Goal: Navigation & Orientation: Find specific page/section

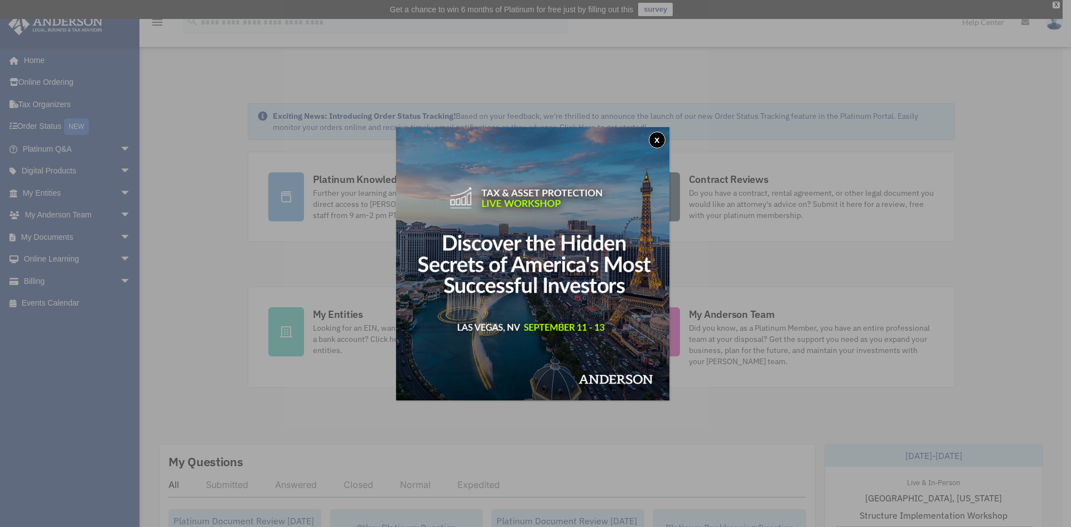
click at [659, 138] on button "x" at bounding box center [657, 140] width 17 height 17
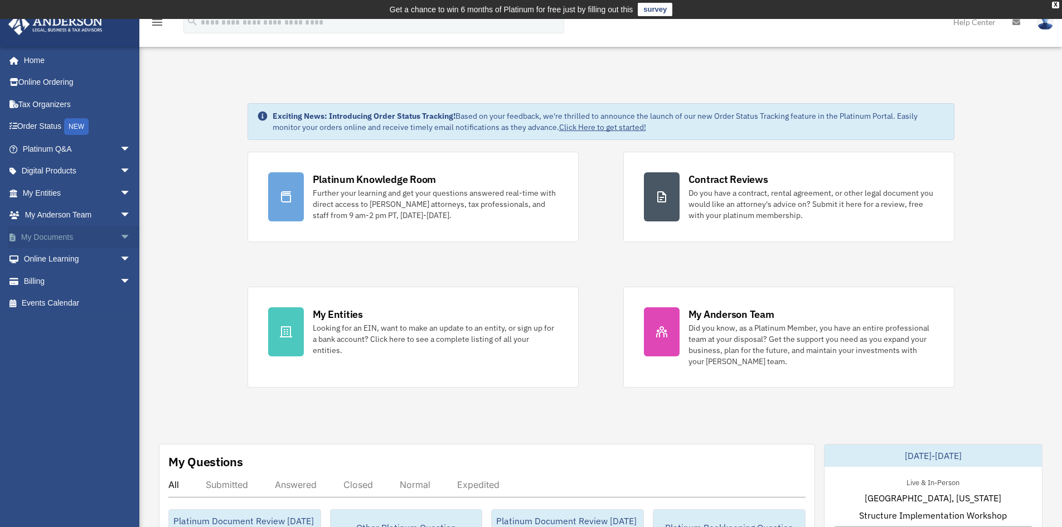
click at [120, 236] on span "arrow_drop_down" at bounding box center [131, 237] width 22 height 23
click at [120, 236] on span "arrow_drop_up" at bounding box center [131, 237] width 22 height 23
click at [120, 220] on span "arrow_drop_down" at bounding box center [131, 215] width 22 height 23
click at [120, 197] on span "arrow_drop_down" at bounding box center [131, 193] width 22 height 23
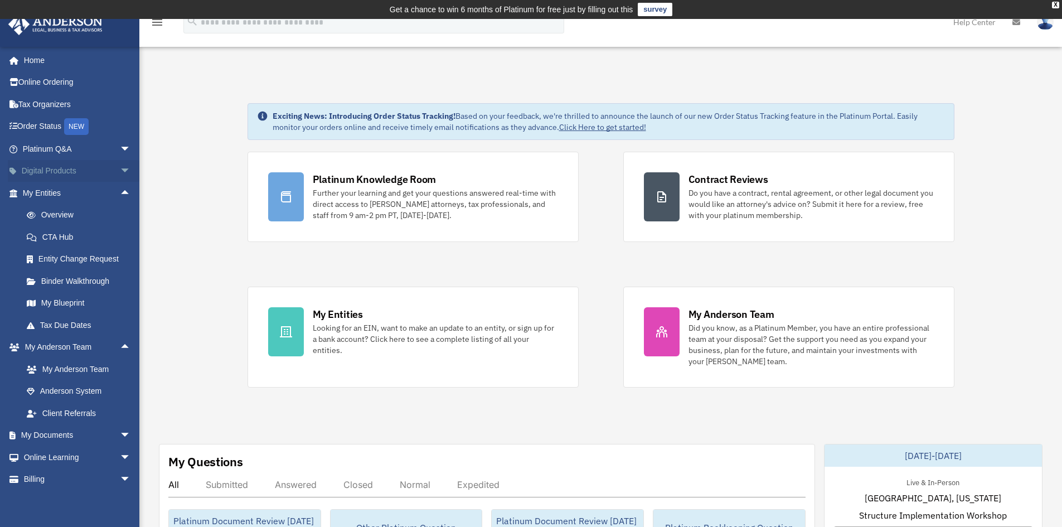
click at [123, 171] on span "arrow_drop_down" at bounding box center [131, 171] width 22 height 23
click at [123, 171] on span "arrow_drop_up" at bounding box center [131, 171] width 22 height 23
click at [120, 192] on span "arrow_drop_up" at bounding box center [131, 193] width 22 height 23
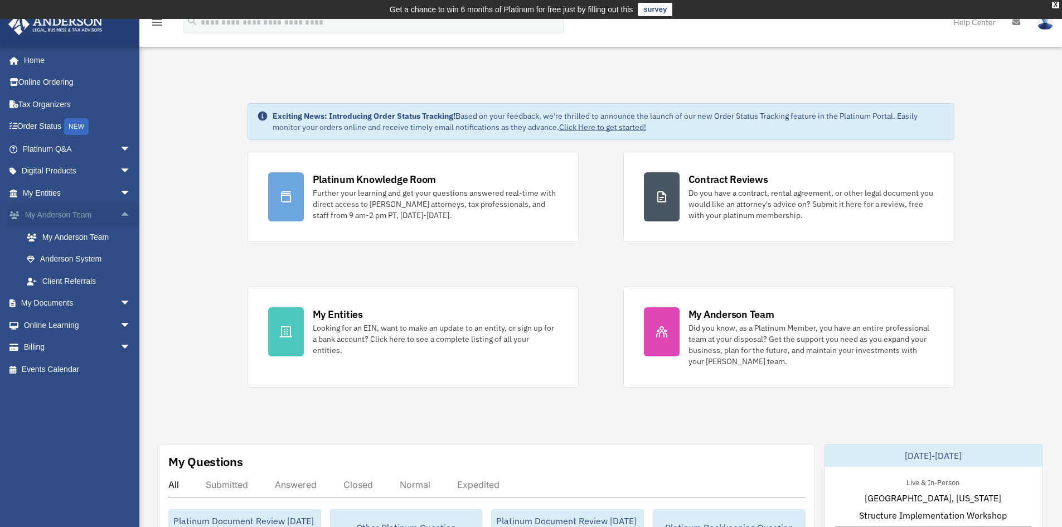
click at [121, 213] on span "arrow_drop_up" at bounding box center [131, 215] width 22 height 23
click at [120, 254] on span "arrow_drop_down" at bounding box center [131, 259] width 22 height 23
click at [66, 254] on link "Online Learning arrow_drop_up" at bounding box center [78, 259] width 140 height 22
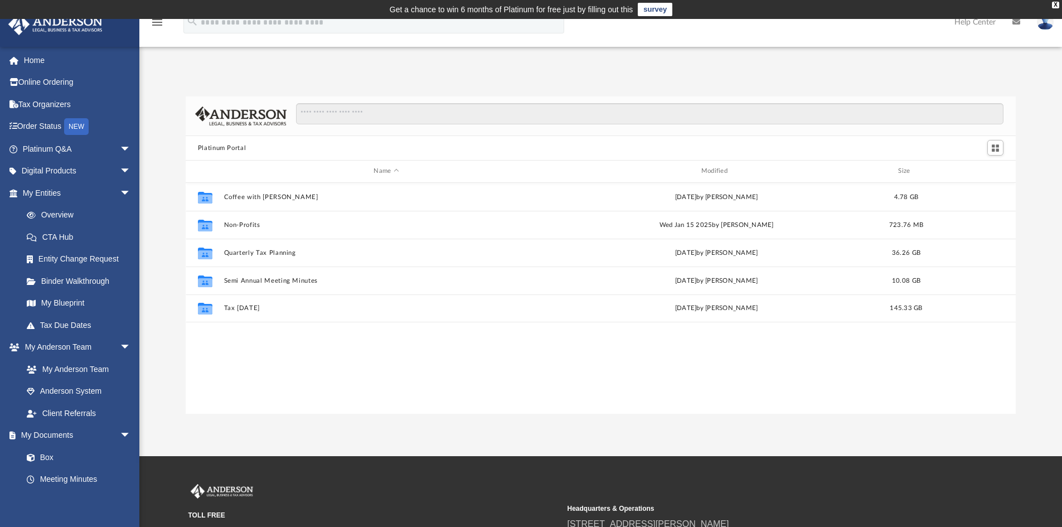
scroll to position [245, 822]
click at [120, 196] on span "arrow_drop_down" at bounding box center [131, 193] width 22 height 23
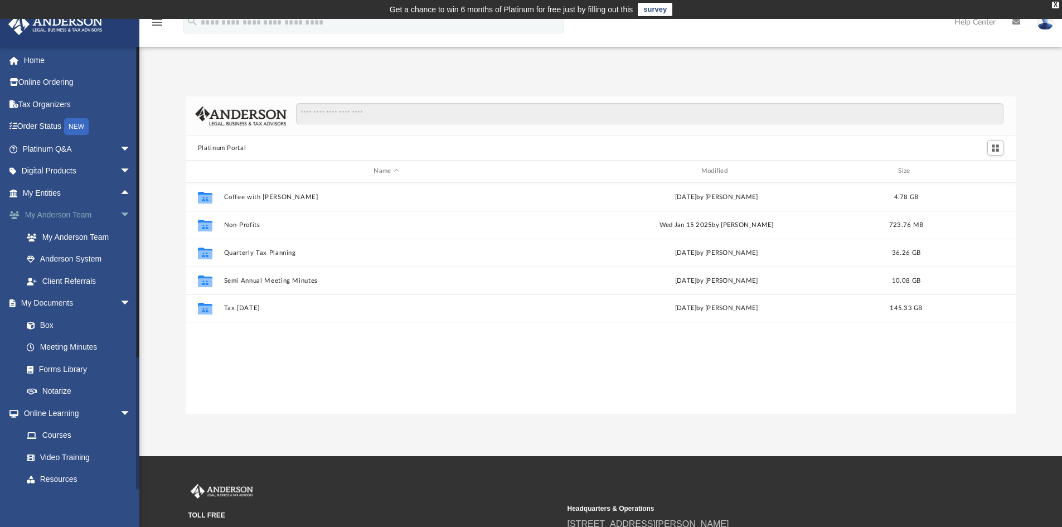
click at [120, 212] on span "arrow_drop_down" at bounding box center [131, 215] width 22 height 23
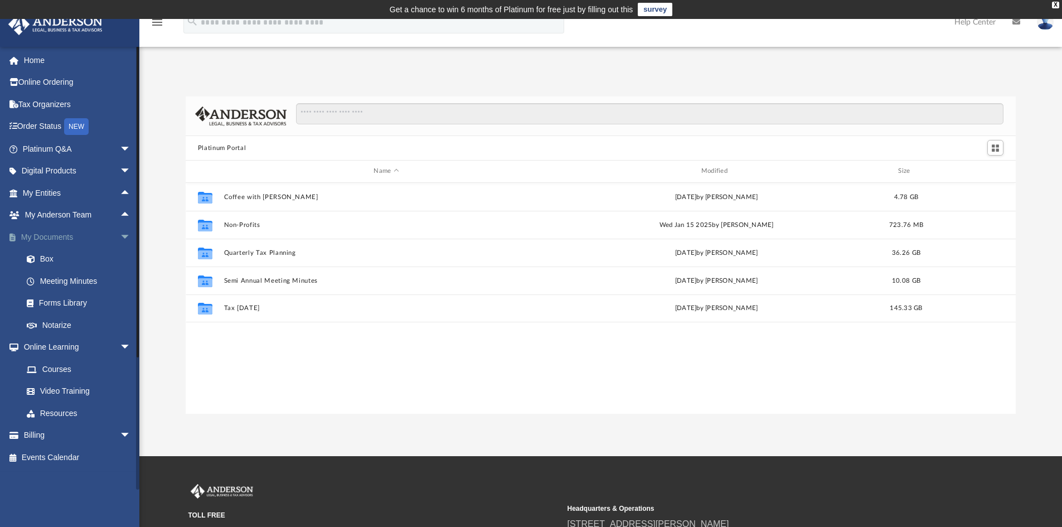
click at [120, 243] on span "arrow_drop_down" at bounding box center [131, 237] width 22 height 23
click at [120, 264] on span "arrow_drop_down" at bounding box center [131, 259] width 22 height 23
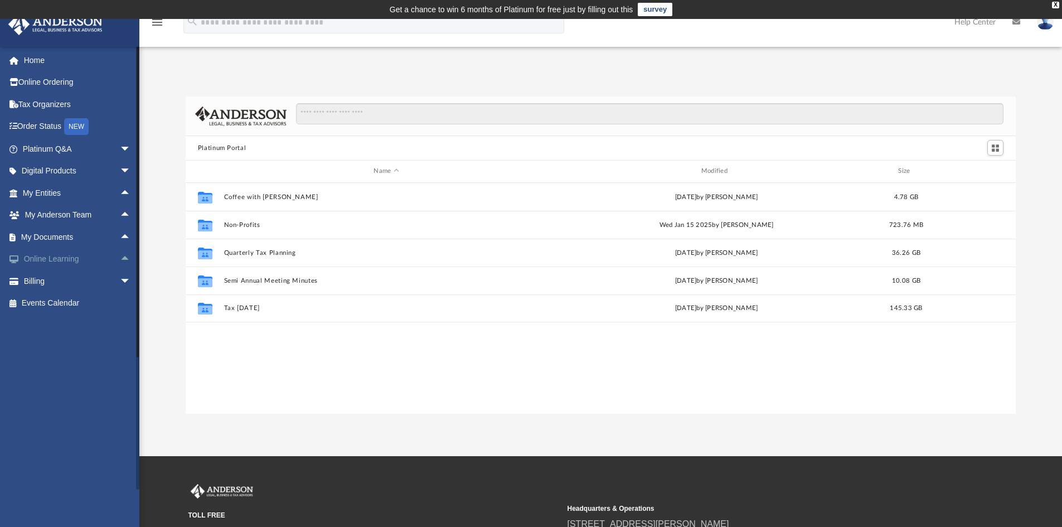
click at [120, 262] on span "arrow_drop_up" at bounding box center [131, 259] width 22 height 23
click at [62, 283] on link "Courses" at bounding box center [82, 281] width 132 height 22
